Goal: Information Seeking & Learning: Learn about a topic

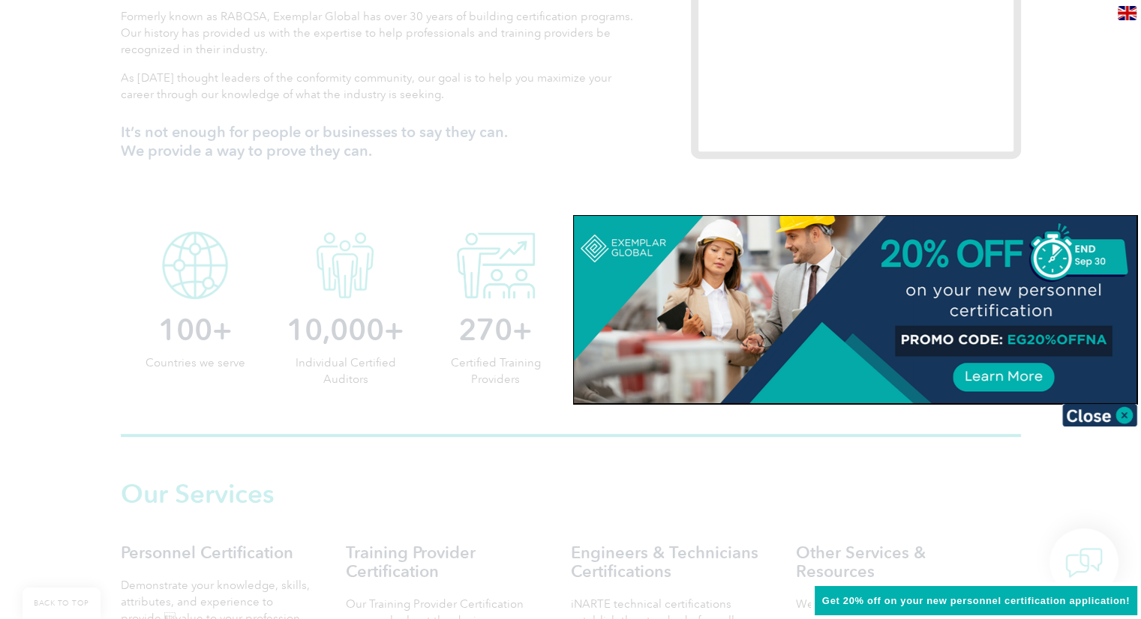
scroll to position [595, 0]
click at [1077, 408] on img at bounding box center [1099, 415] width 75 height 22
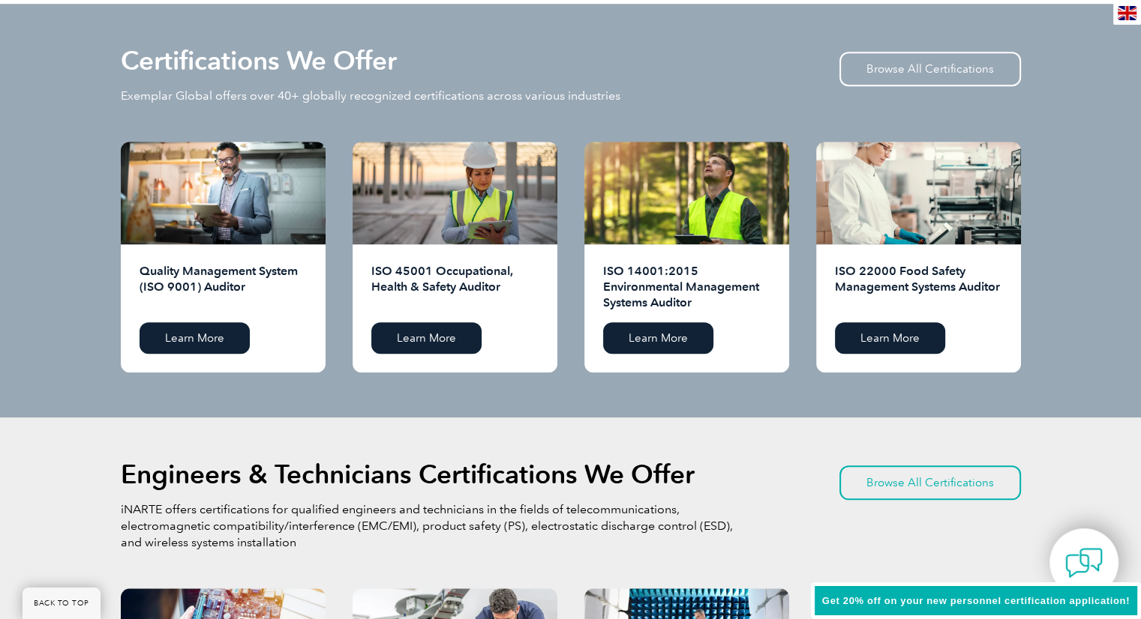
scroll to position [1461, 0]
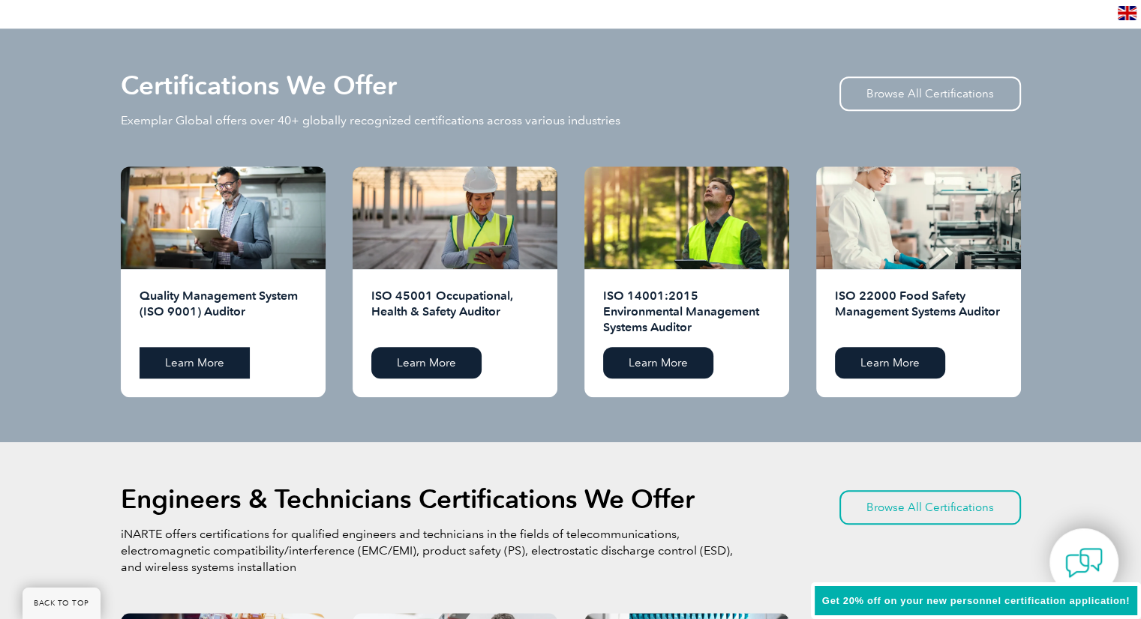
click at [186, 364] on link "Learn More" at bounding box center [194, 362] width 110 height 31
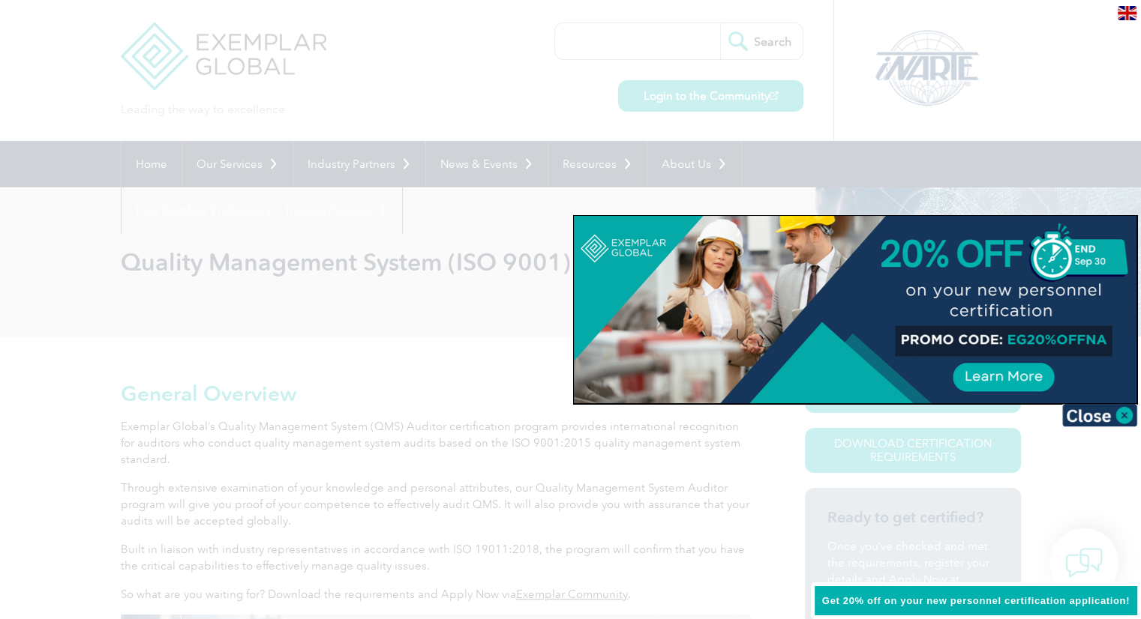
scroll to position [24, 0]
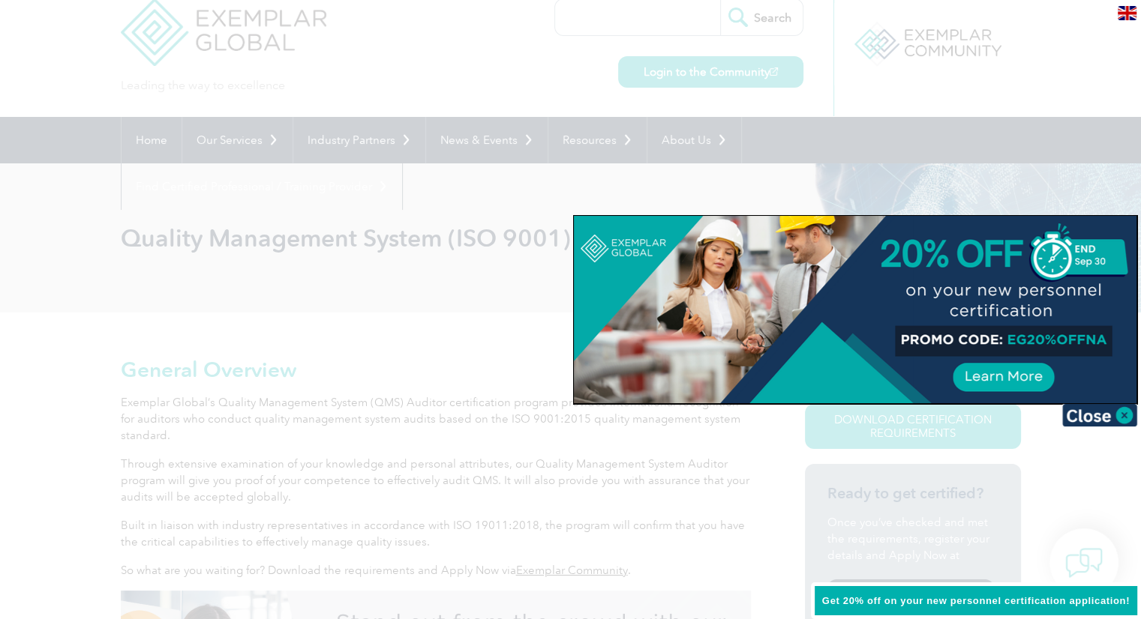
click at [1080, 409] on img at bounding box center [1099, 415] width 75 height 22
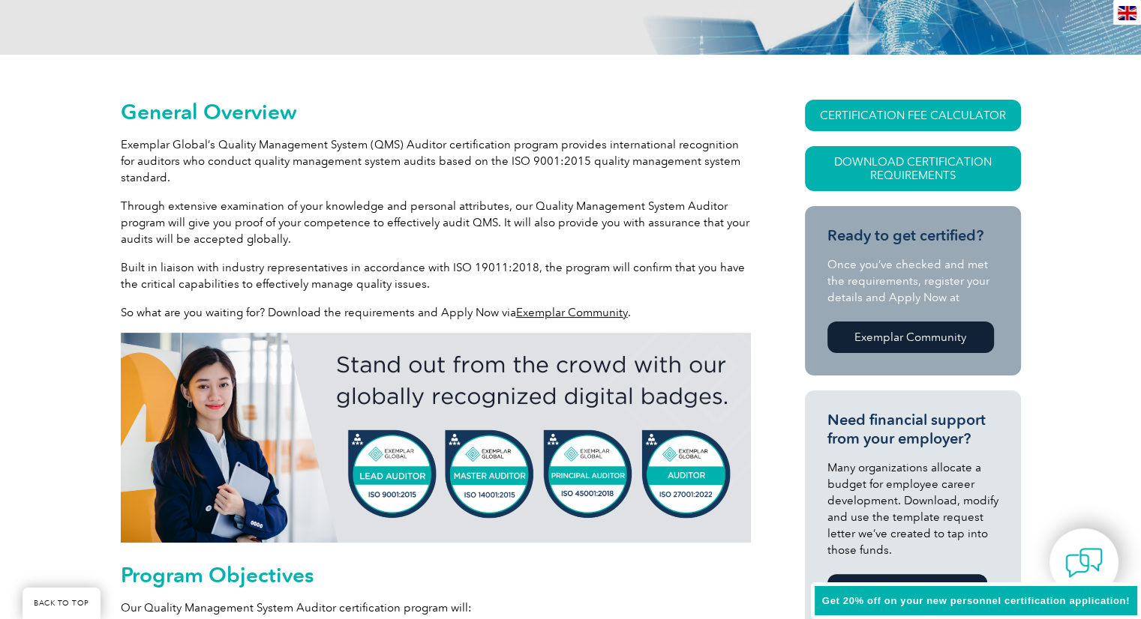
scroll to position [285, 0]
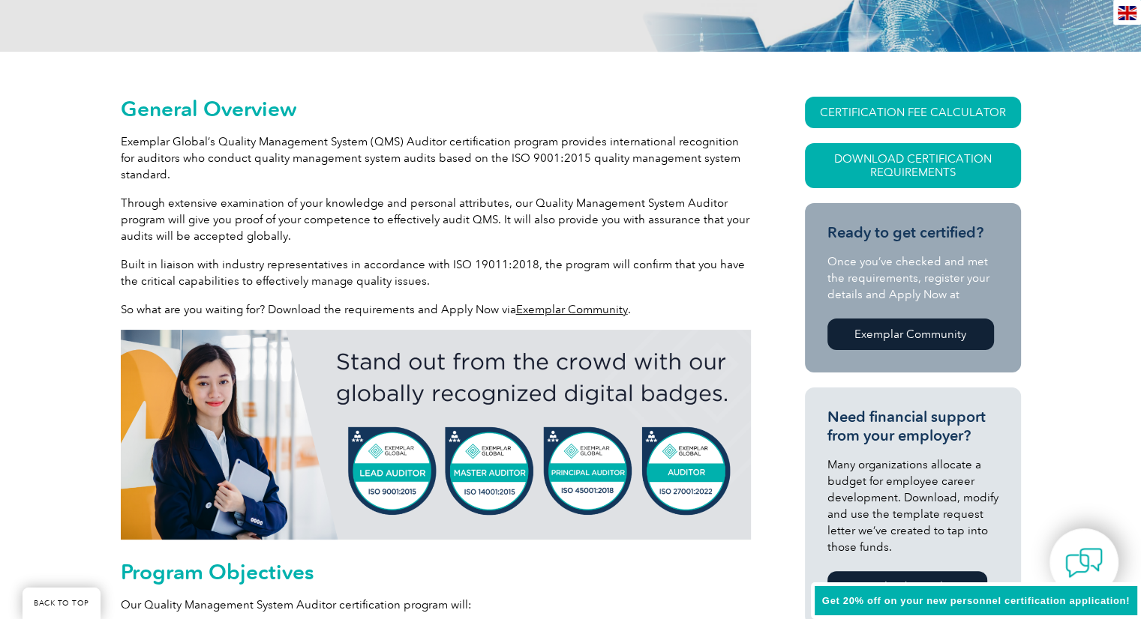
drag, startPoint x: 1139, startPoint y: 118, endPoint x: 1136, endPoint y: 166, distance: 47.3
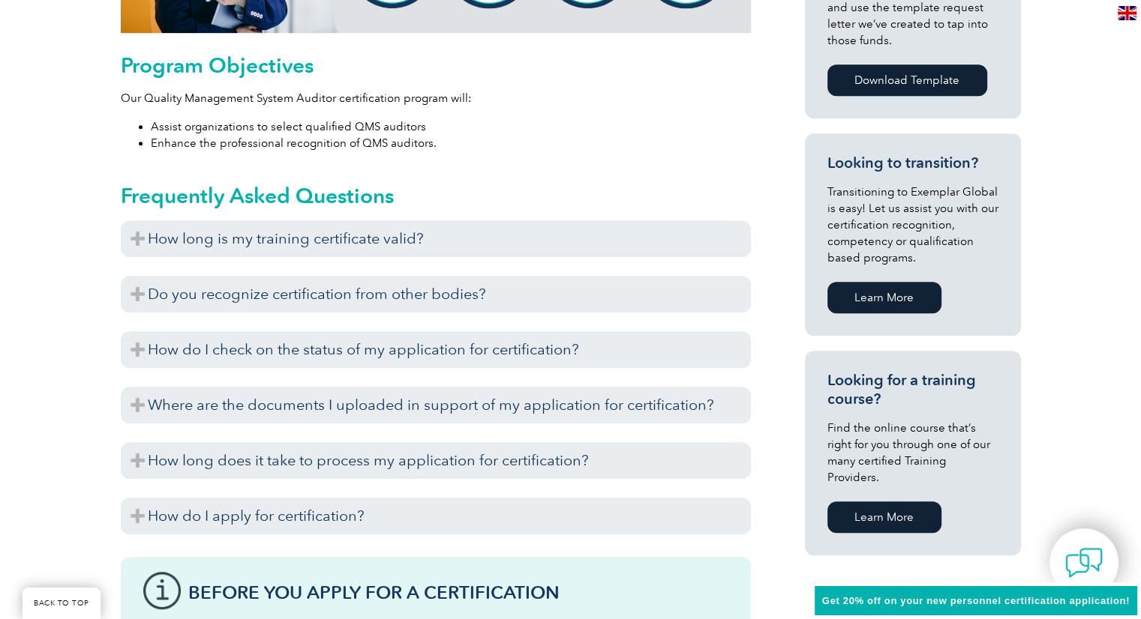
scroll to position [828, 0]
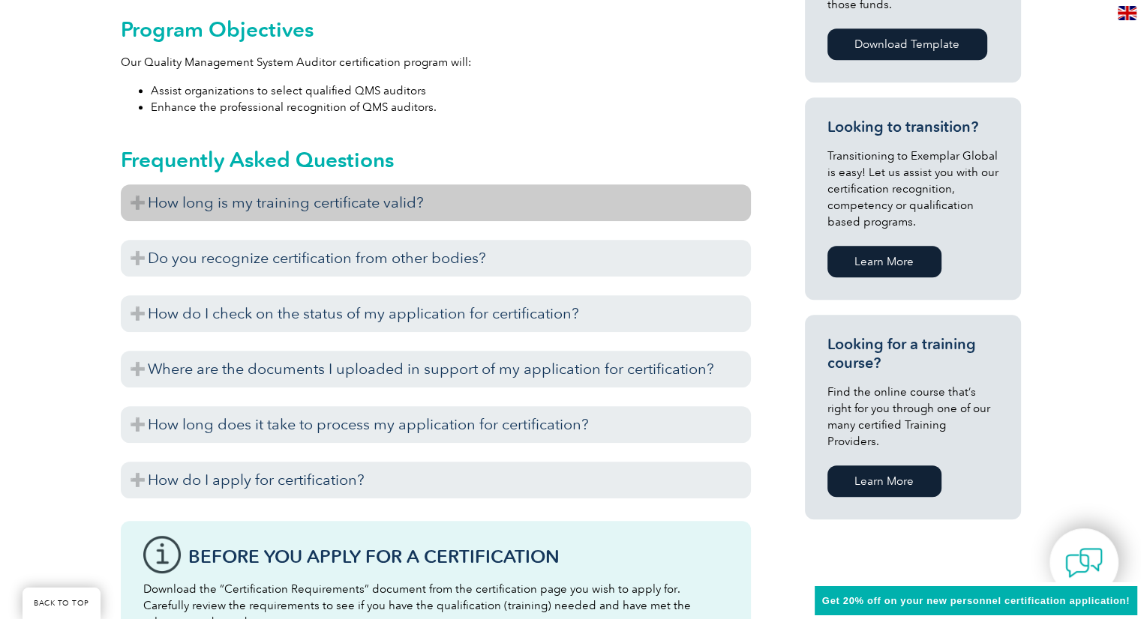
click at [392, 199] on h3 "How long is my training certificate valid?" at bounding box center [436, 202] width 630 height 37
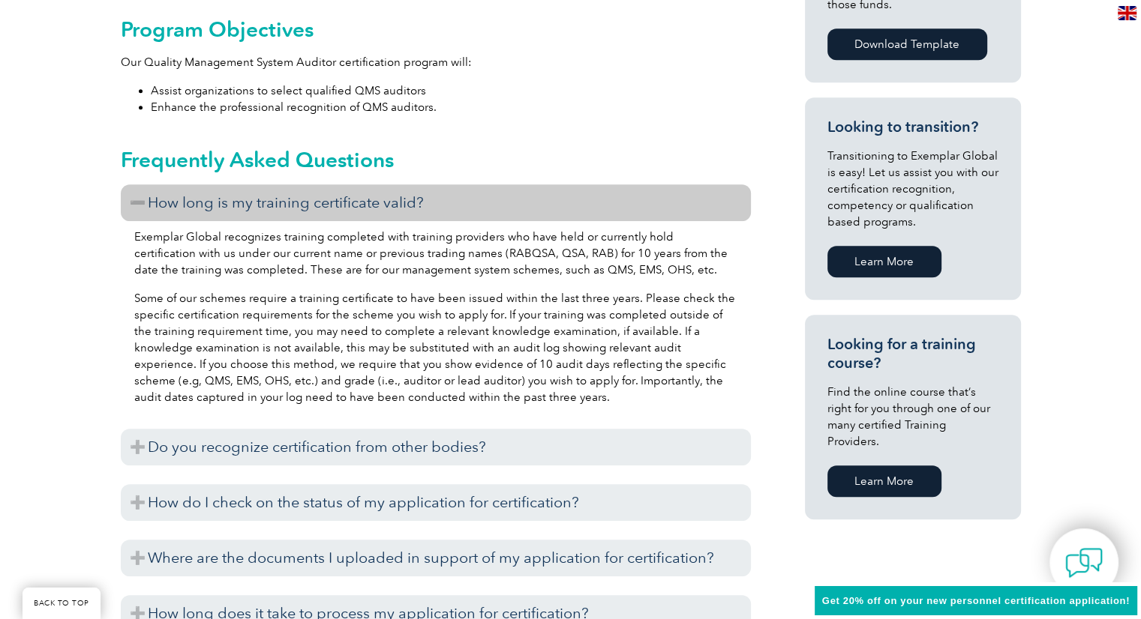
click at [392, 199] on h3 "How long is my training certificate valid?" at bounding box center [436, 202] width 630 height 37
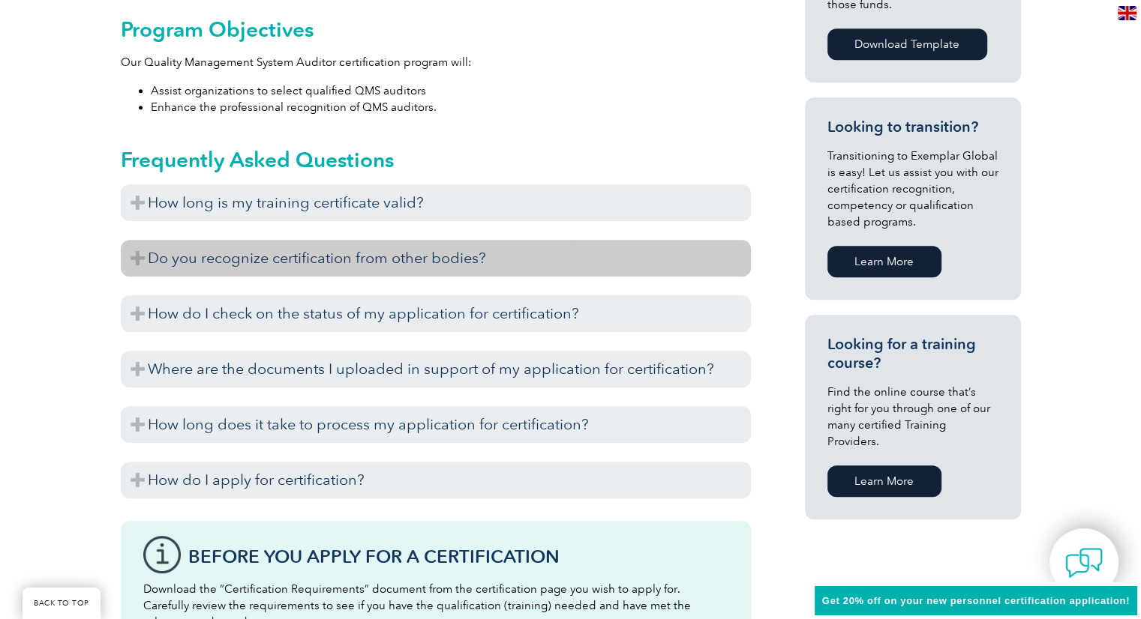
click at [376, 253] on h3 "Do you recognize certification from other bodies?" at bounding box center [436, 258] width 630 height 37
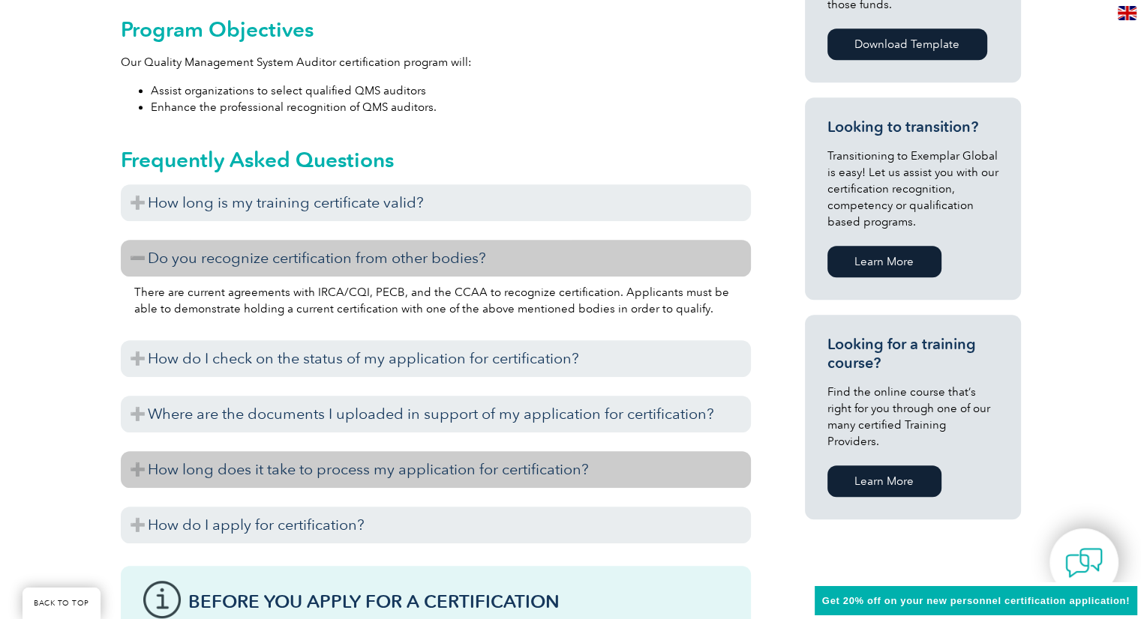
click at [313, 465] on h3 "How long does it take to process my application for certification?" at bounding box center [436, 469] width 630 height 37
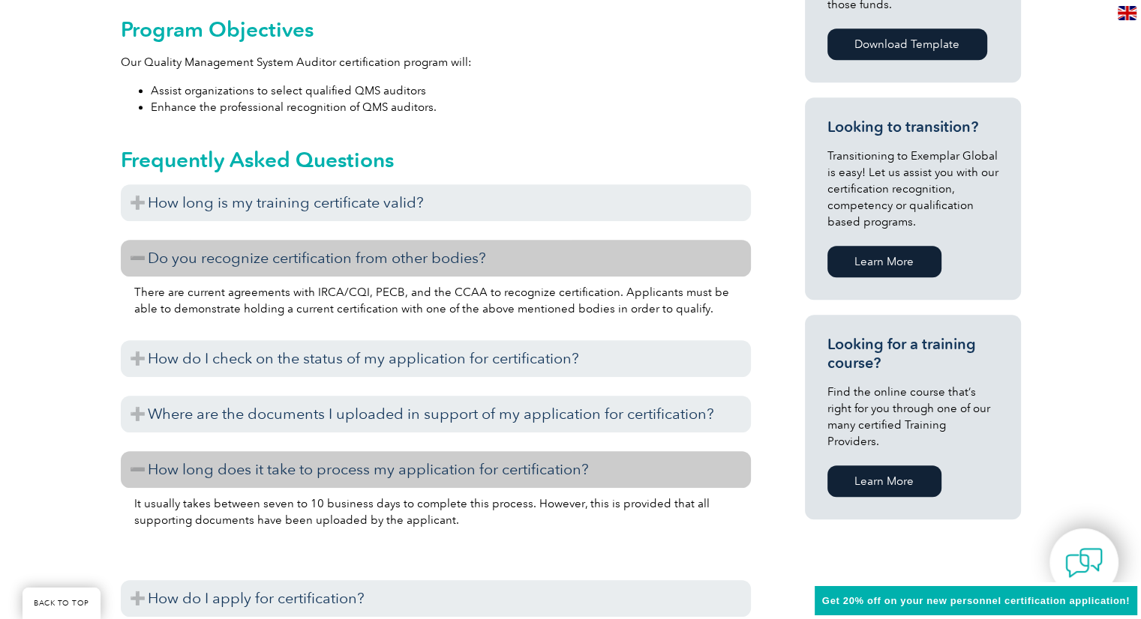
click at [313, 465] on h3 "How long does it take to process my application for certification?" at bounding box center [436, 469] width 630 height 37
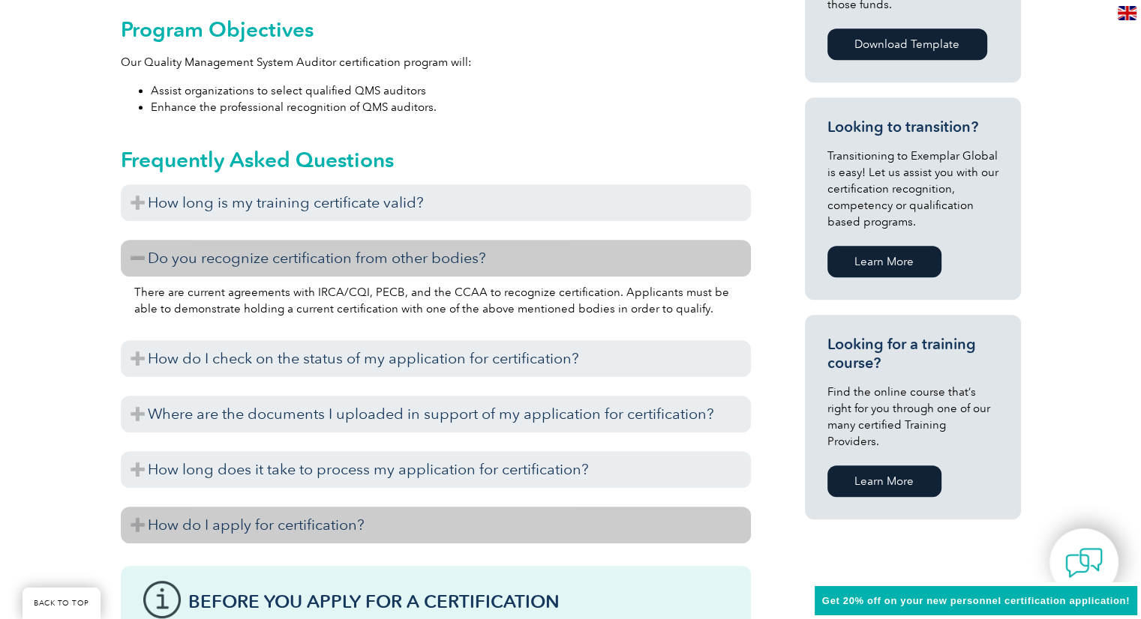
click at [297, 520] on h3 "How do I apply for certification?" at bounding box center [436, 525] width 630 height 37
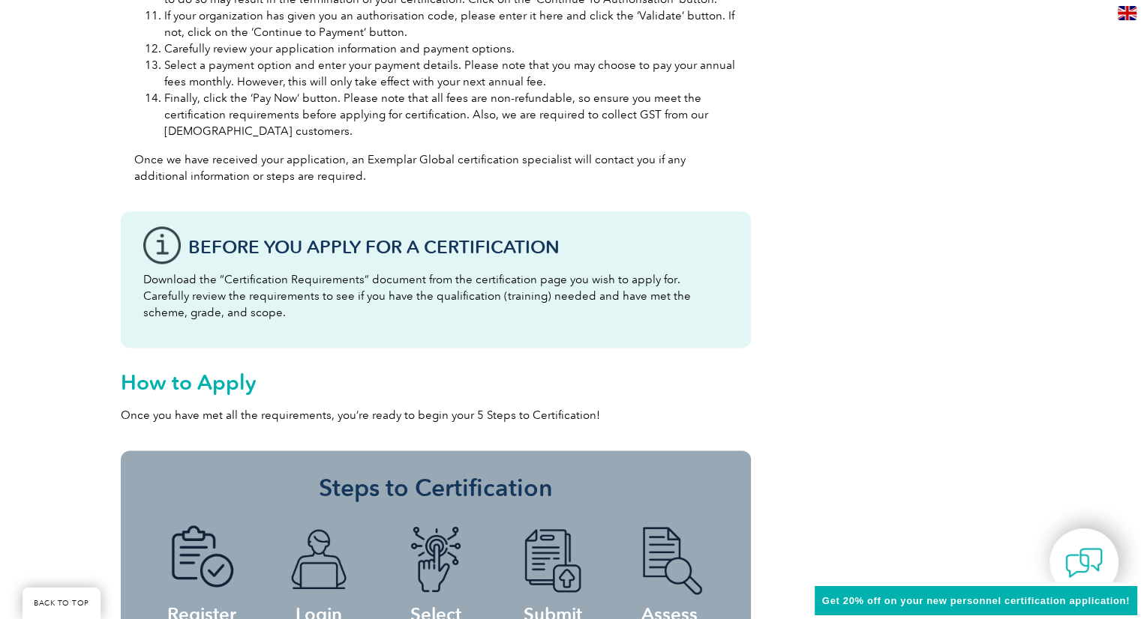
scroll to position [1884, 0]
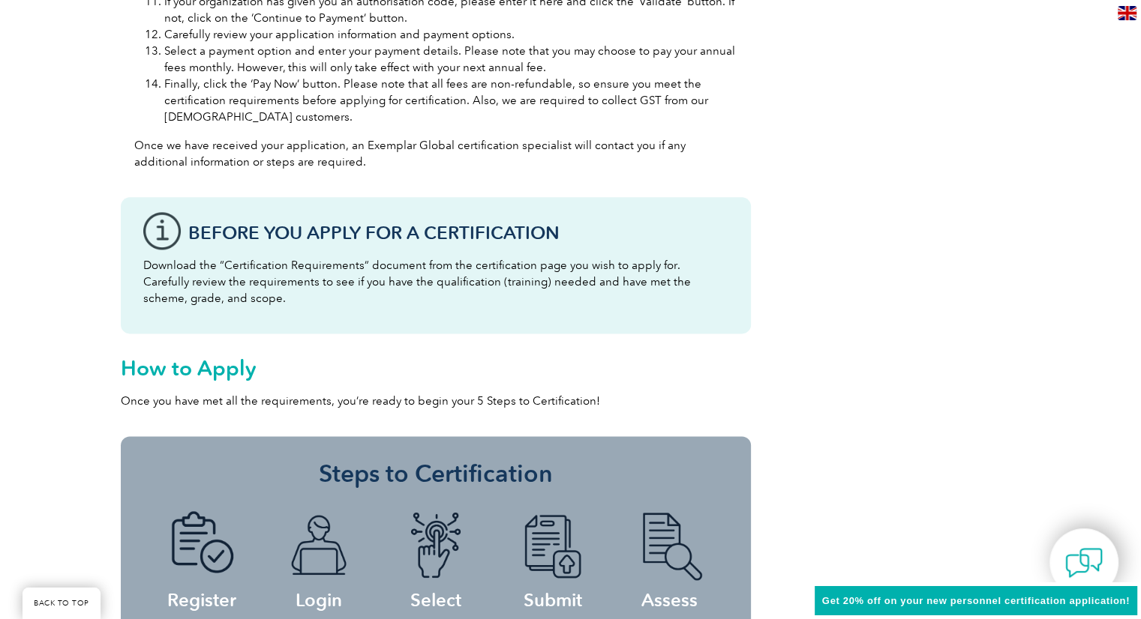
drag, startPoint x: 850, startPoint y: 310, endPoint x: 1151, endPoint y: 424, distance: 321.6
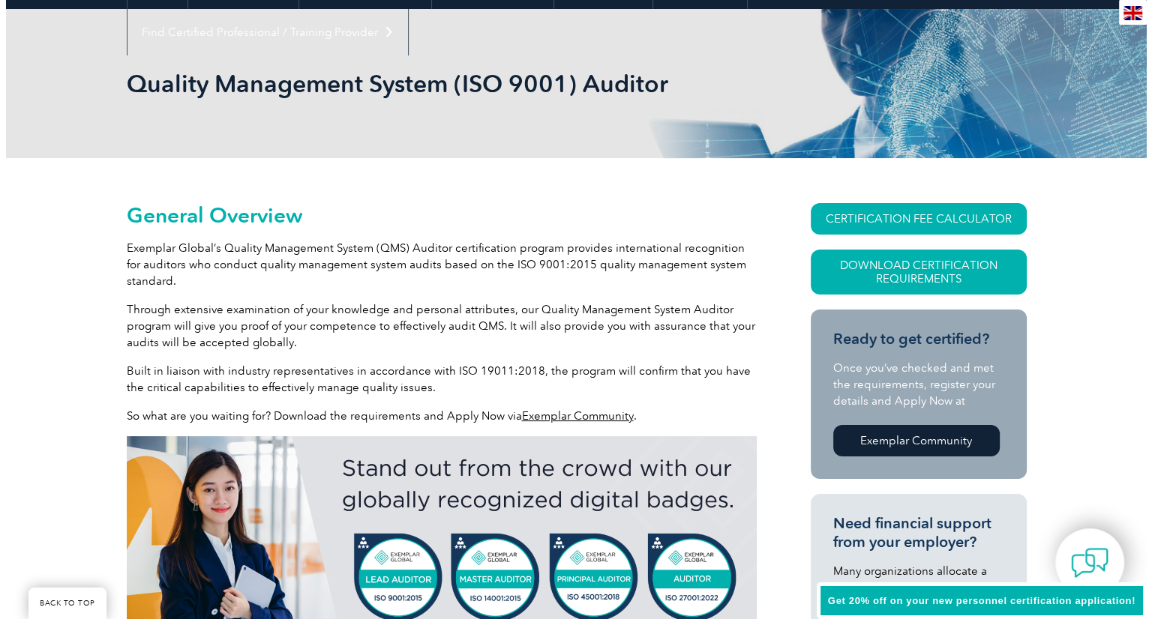
scroll to position [175, 0]
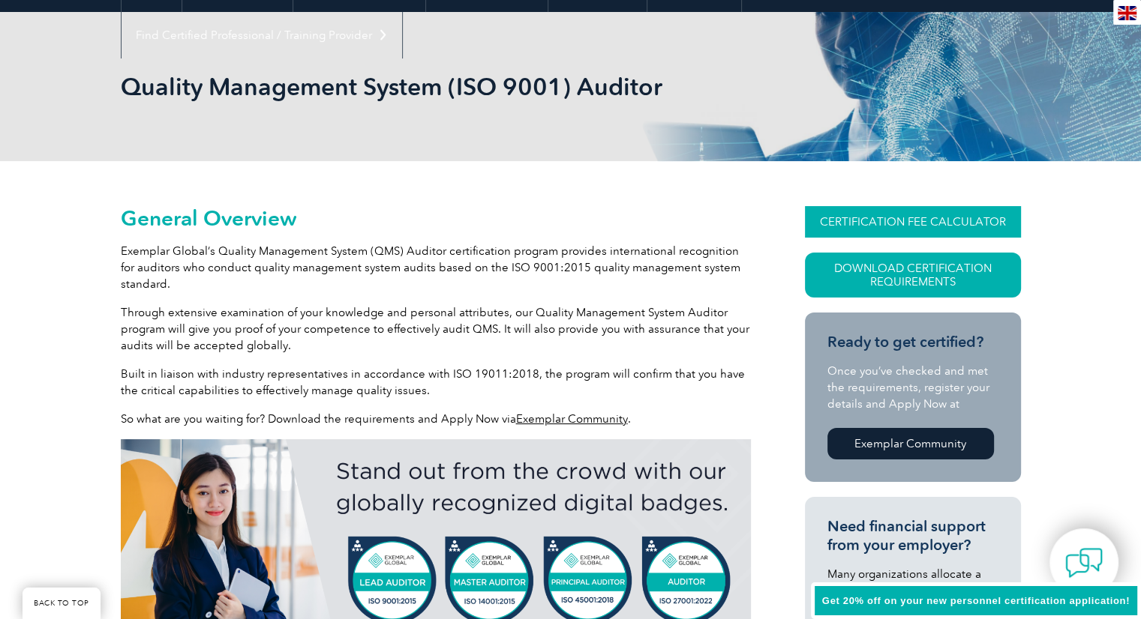
click at [906, 214] on link "CERTIFICATION FEE CALCULATOR" at bounding box center [913, 221] width 216 height 31
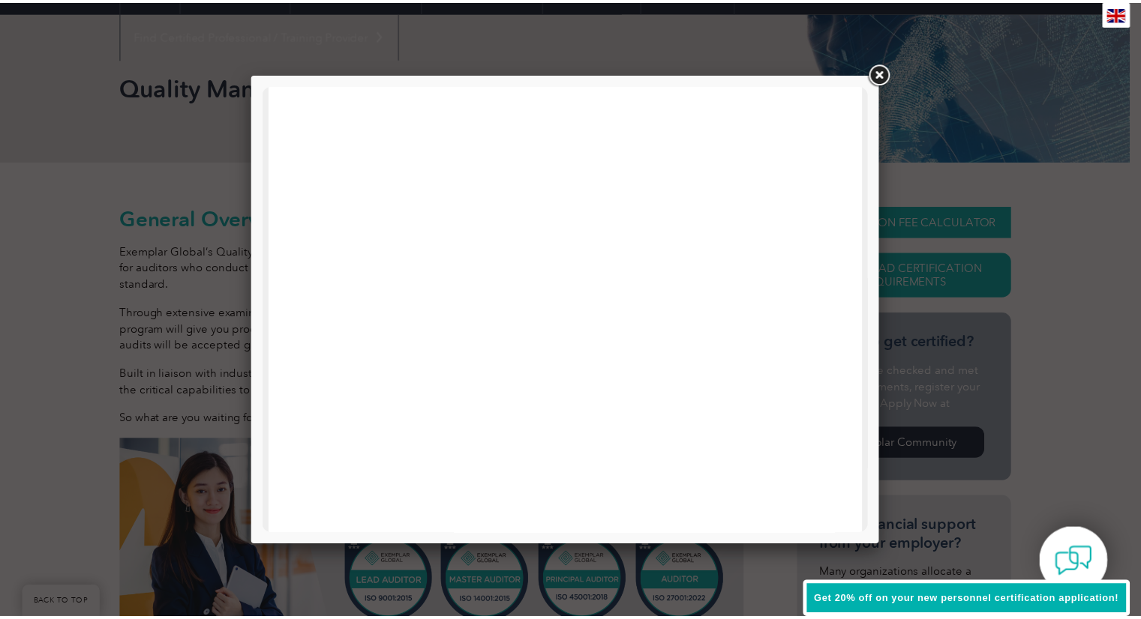
scroll to position [0, 0]
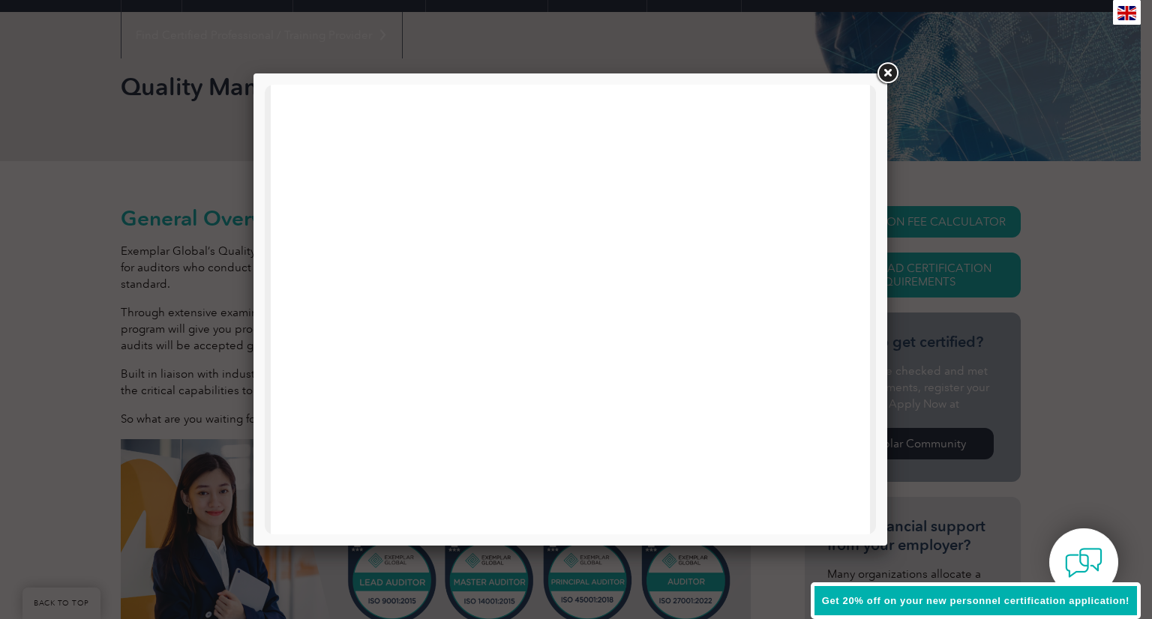
click at [888, 71] on link at bounding box center [887, 73] width 27 height 27
